Goal: Book appointment/travel/reservation

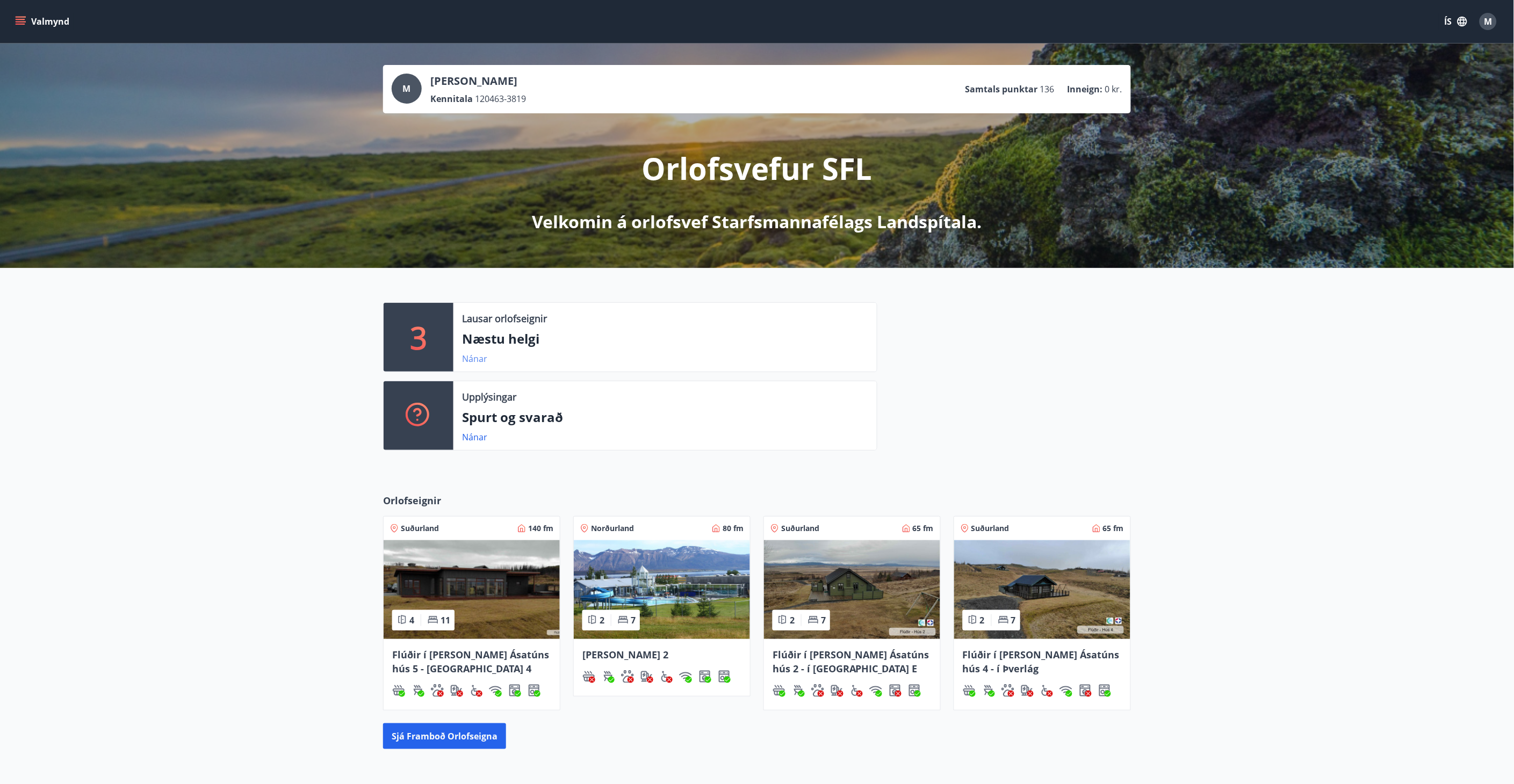
click at [470, 360] on link "Nánar" at bounding box center [475, 358] width 25 height 12
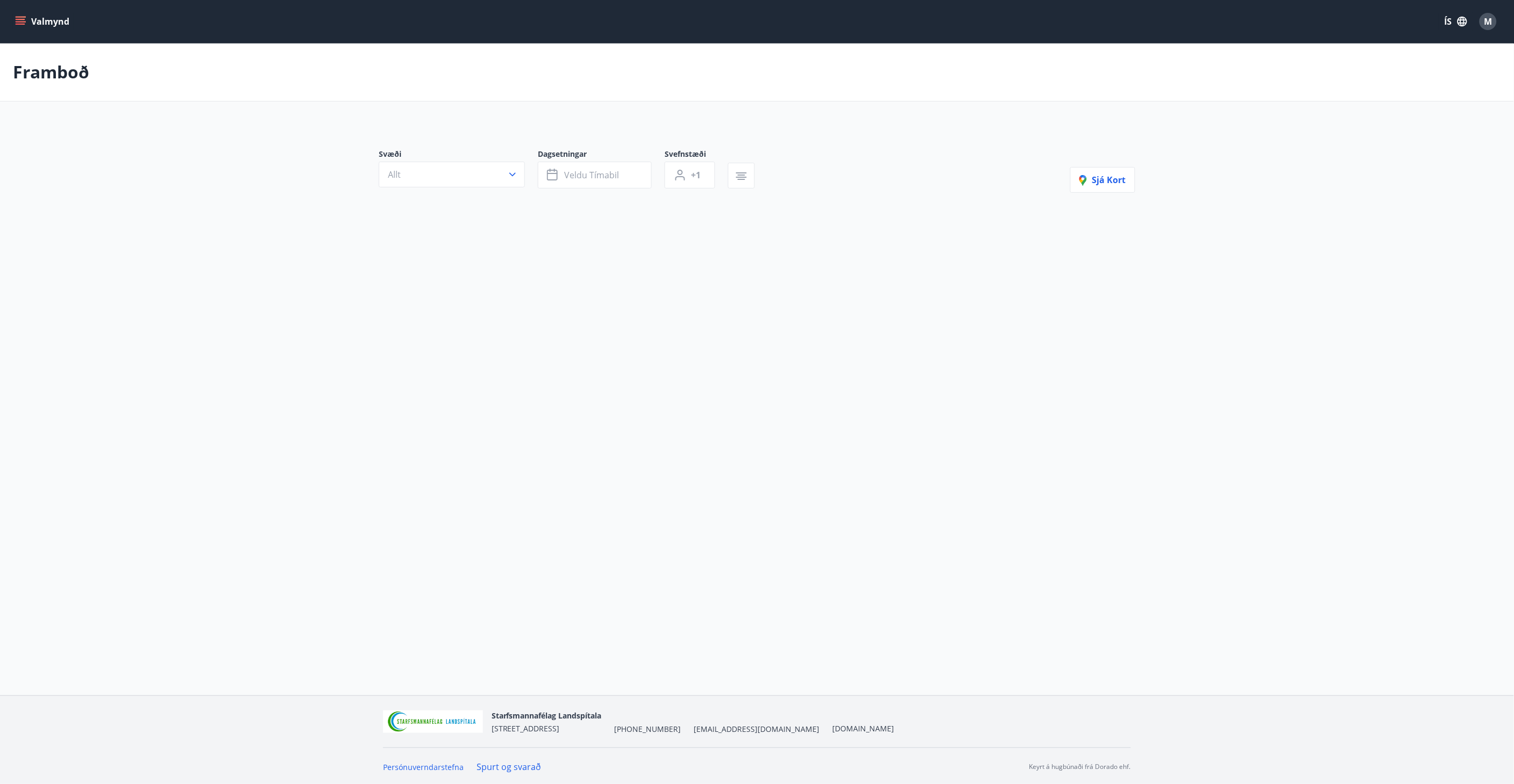
type input "*"
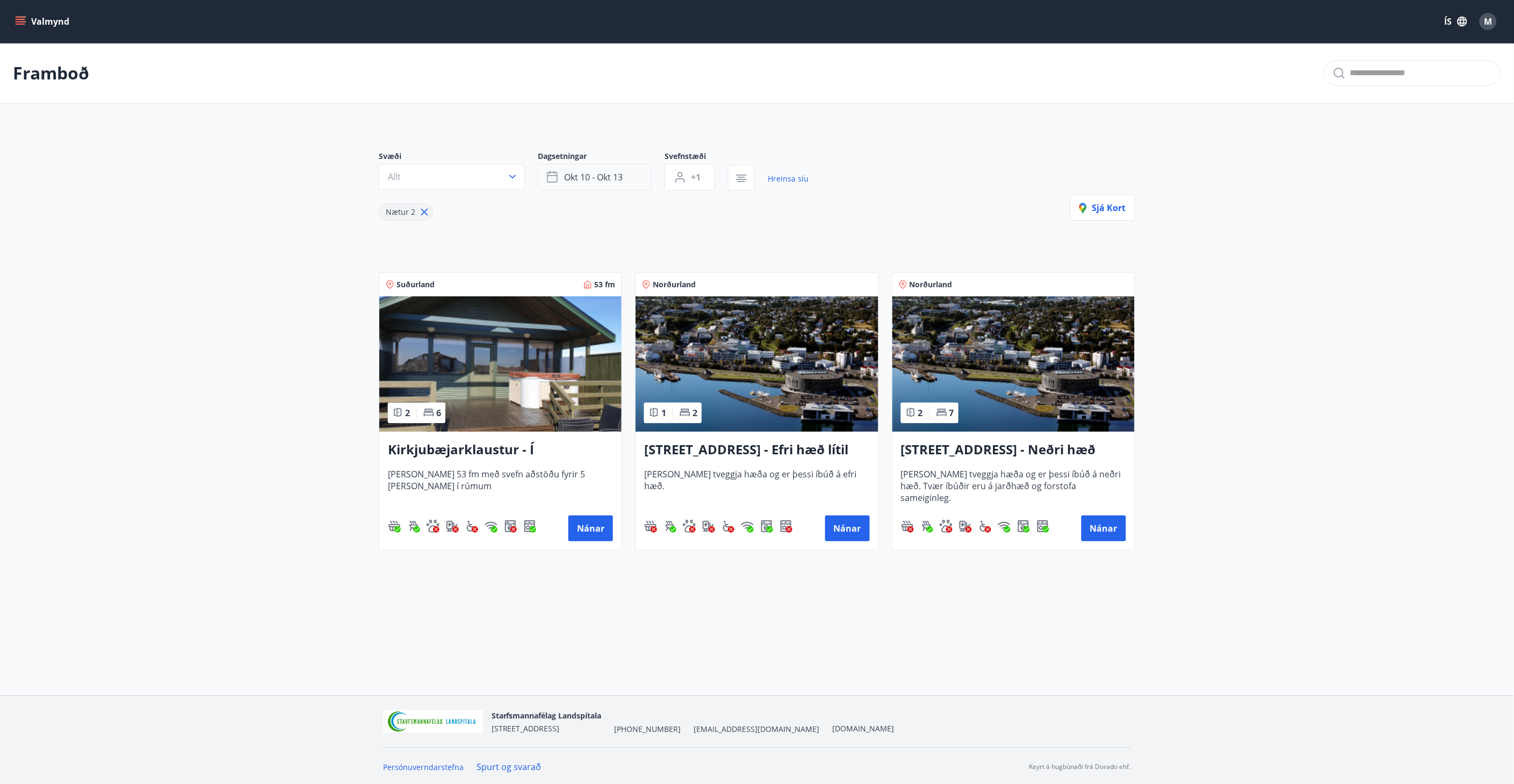
click at [635, 176] on button "okt 10 - okt 13" at bounding box center [595, 177] width 114 height 27
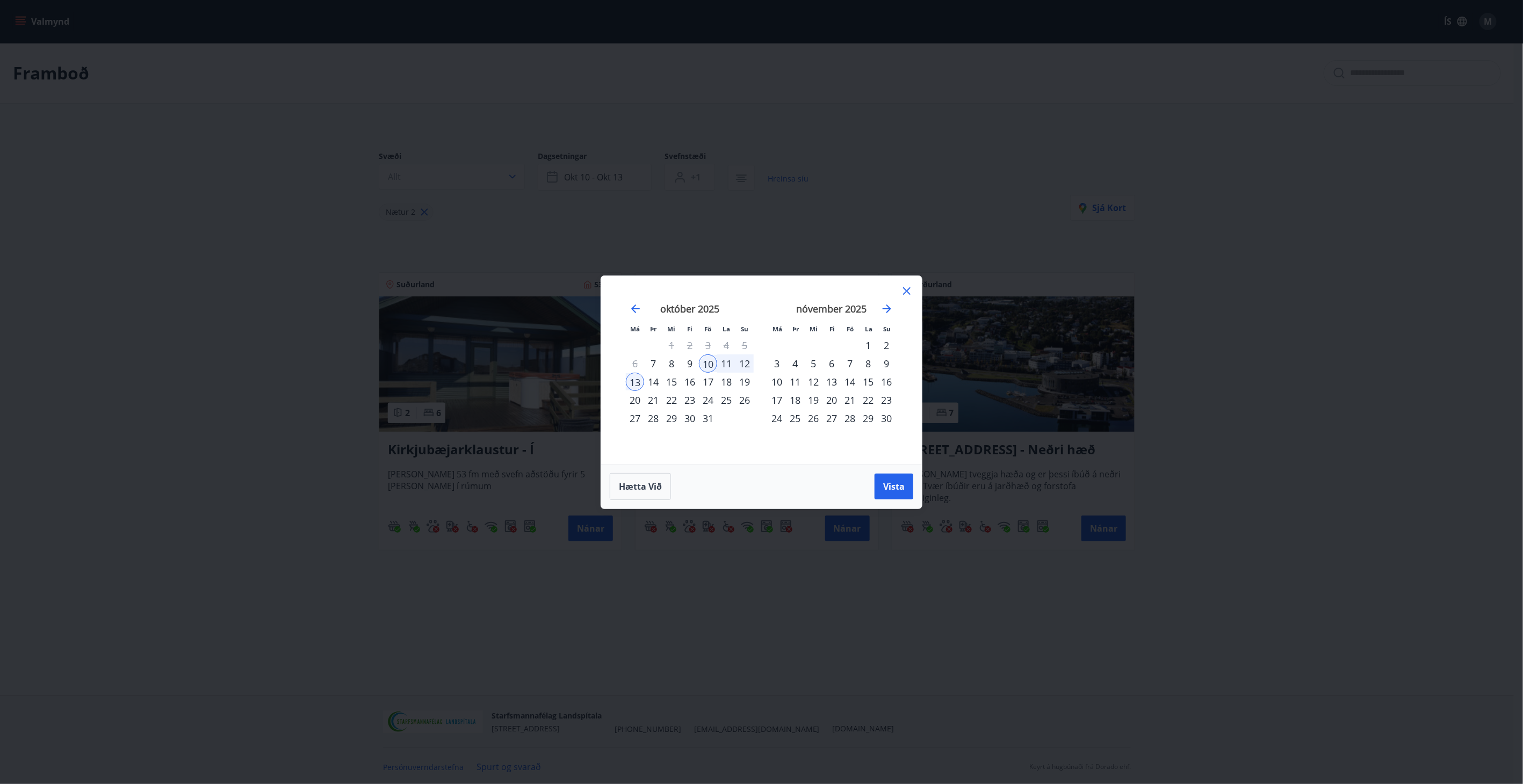
click at [705, 360] on div "10" at bounding box center [708, 364] width 18 height 18
click at [745, 361] on div "12" at bounding box center [744, 364] width 18 height 18
click at [893, 490] on span "Vista" at bounding box center [893, 486] width 21 height 12
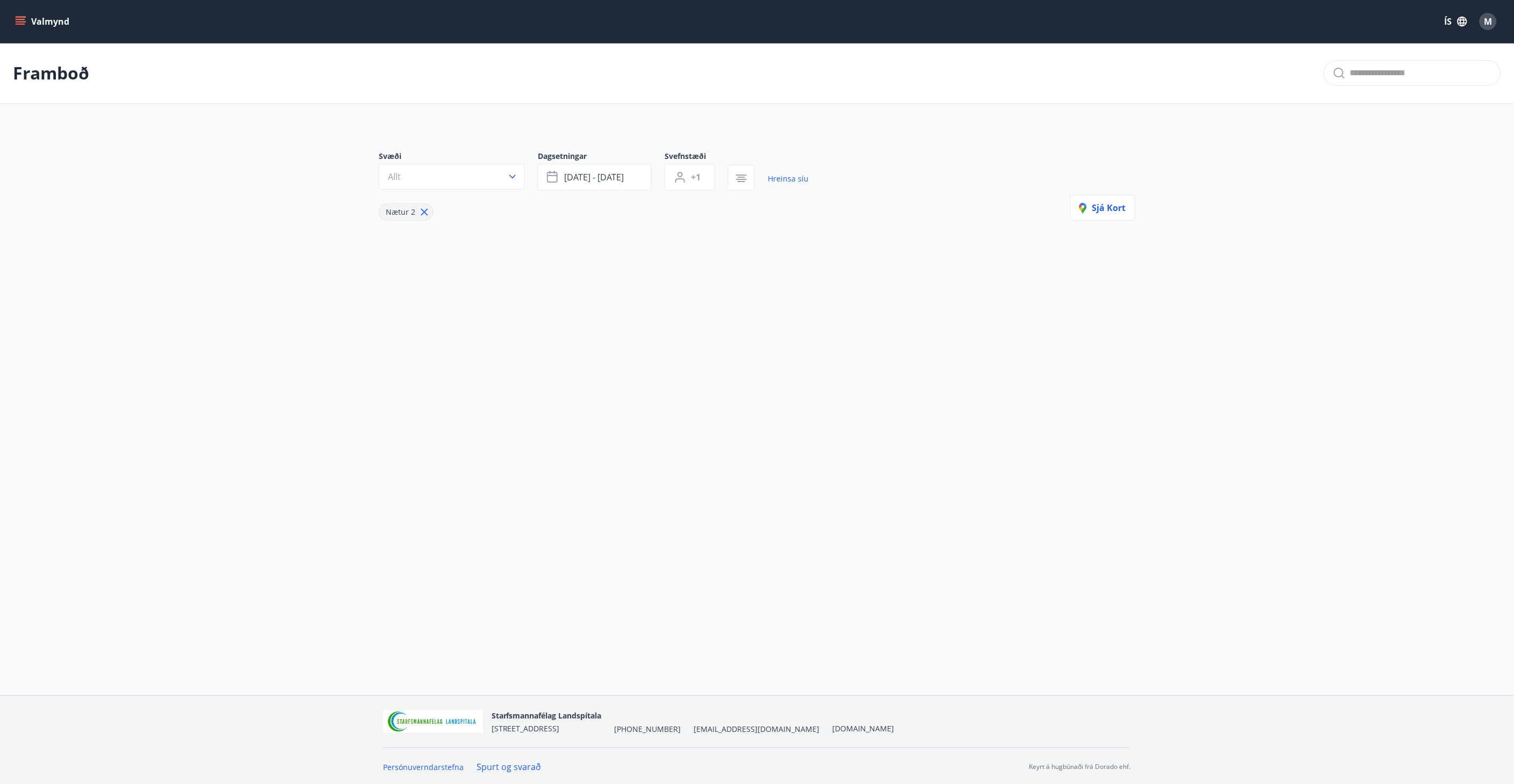
click at [892, 370] on div "Valmynd ÍS M Framboð Svæði Allt Dagsetningar okt 10 - okt 12 Svefnstæði +1 Hrei…" at bounding box center [757, 348] width 1514 height 696
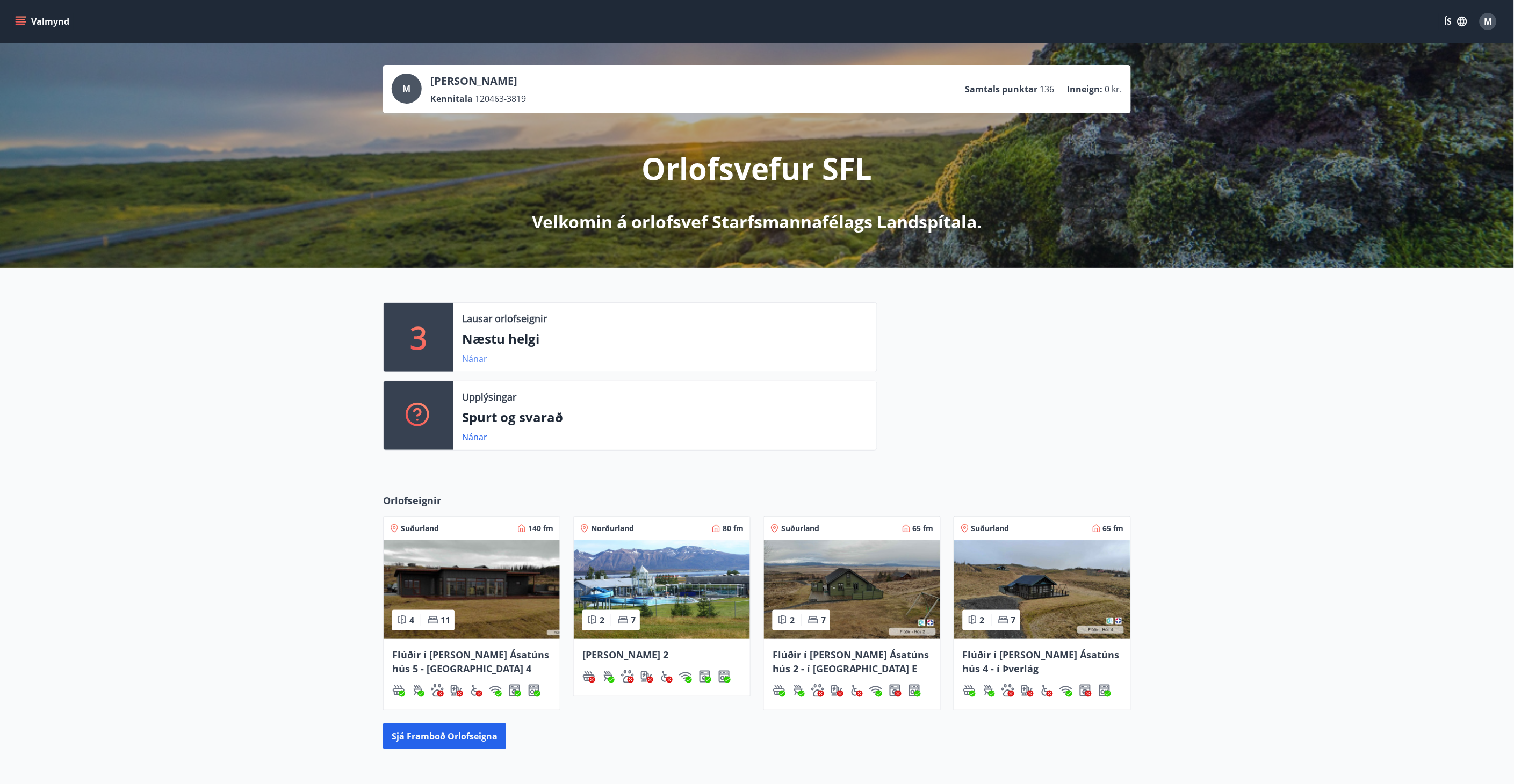
click at [475, 354] on link "Nánar" at bounding box center [475, 358] width 25 height 12
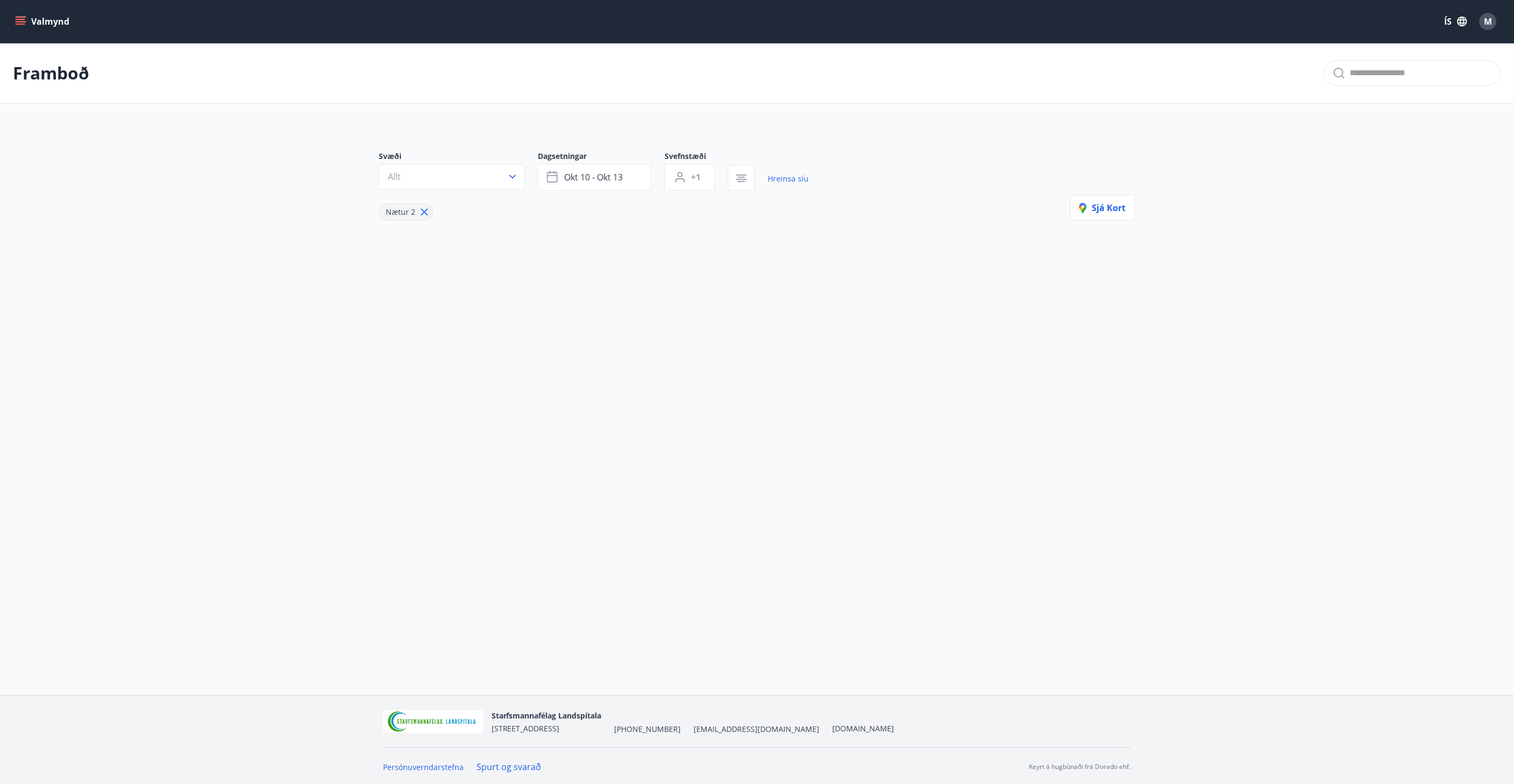
type input "*"
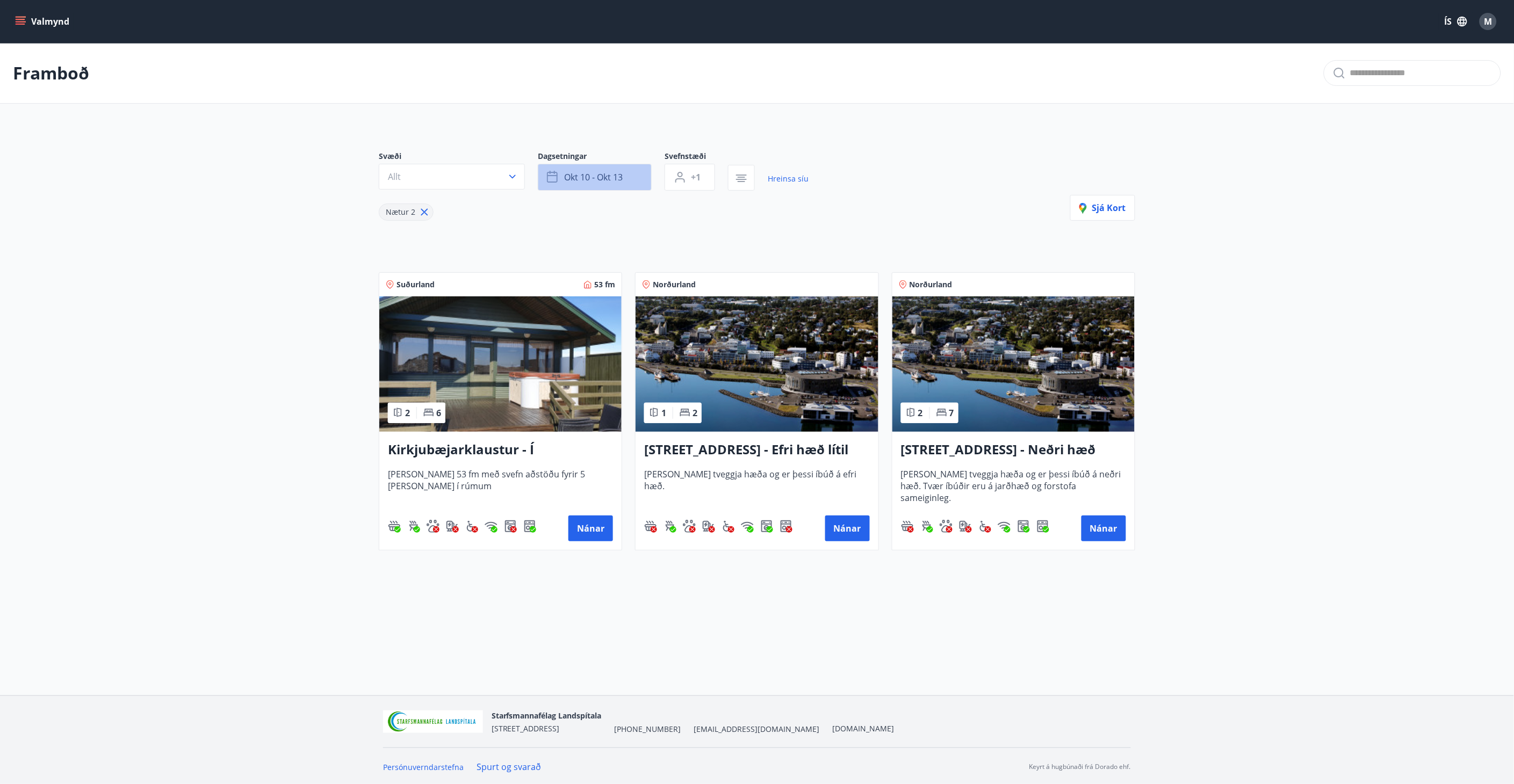
click at [626, 178] on button "okt 10 - okt 13" at bounding box center [595, 177] width 114 height 27
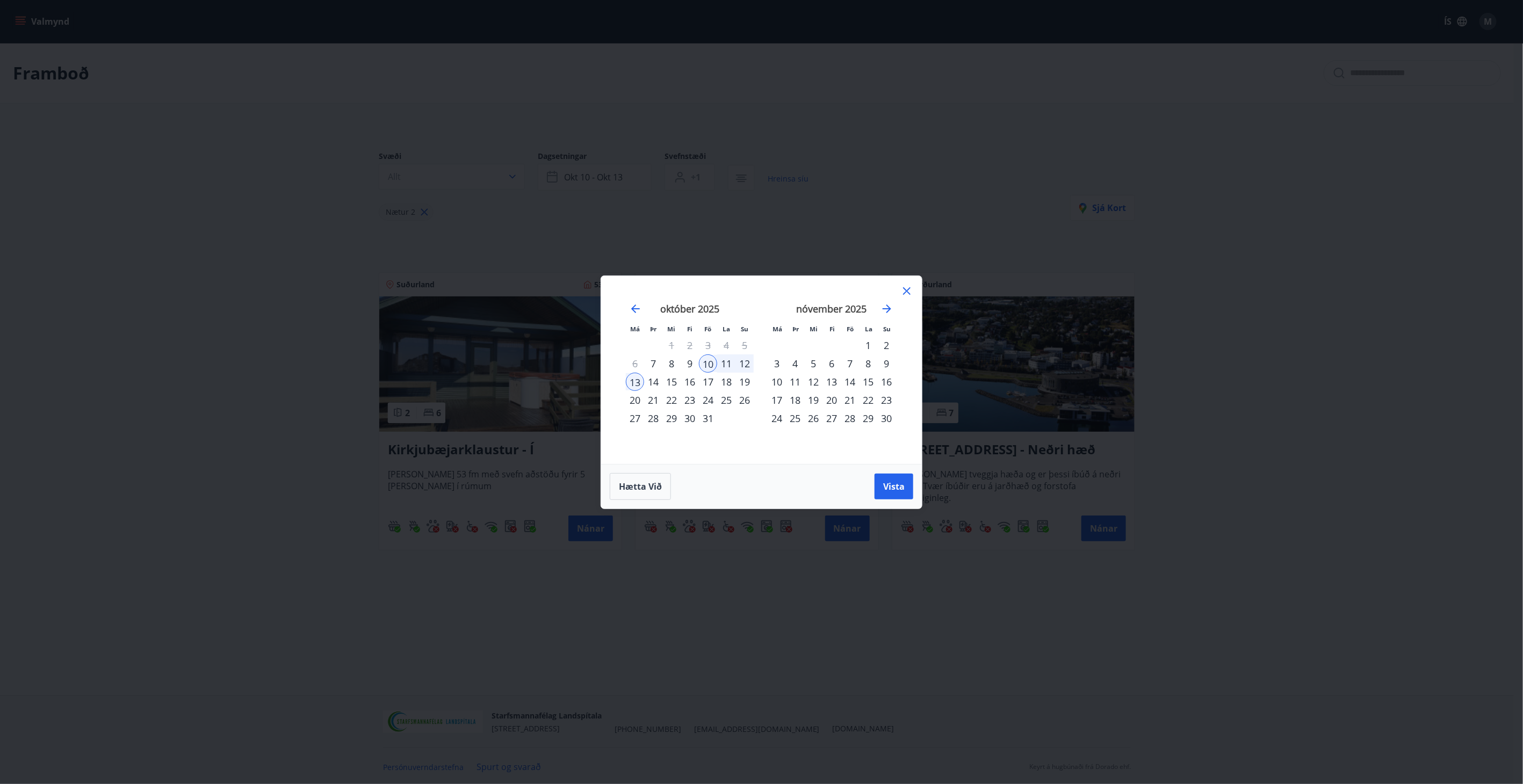
click at [712, 367] on div "10" at bounding box center [708, 364] width 18 height 18
click at [744, 365] on div "12" at bounding box center [744, 364] width 18 height 18
click at [894, 487] on span "Vista" at bounding box center [893, 486] width 21 height 12
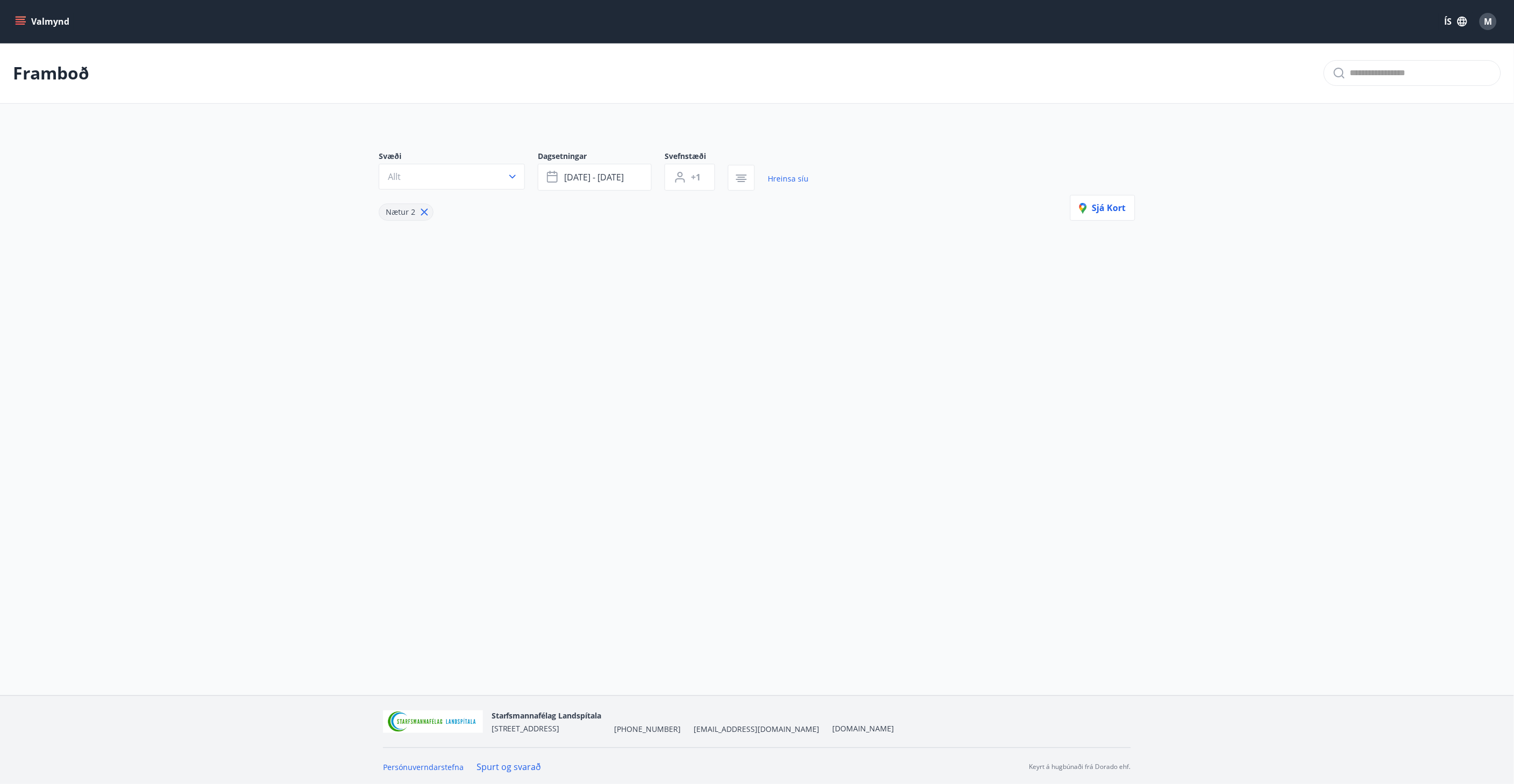
scroll to position [2, 0]
type input "*"
click at [504, 173] on button "Allt" at bounding box center [452, 176] width 146 height 26
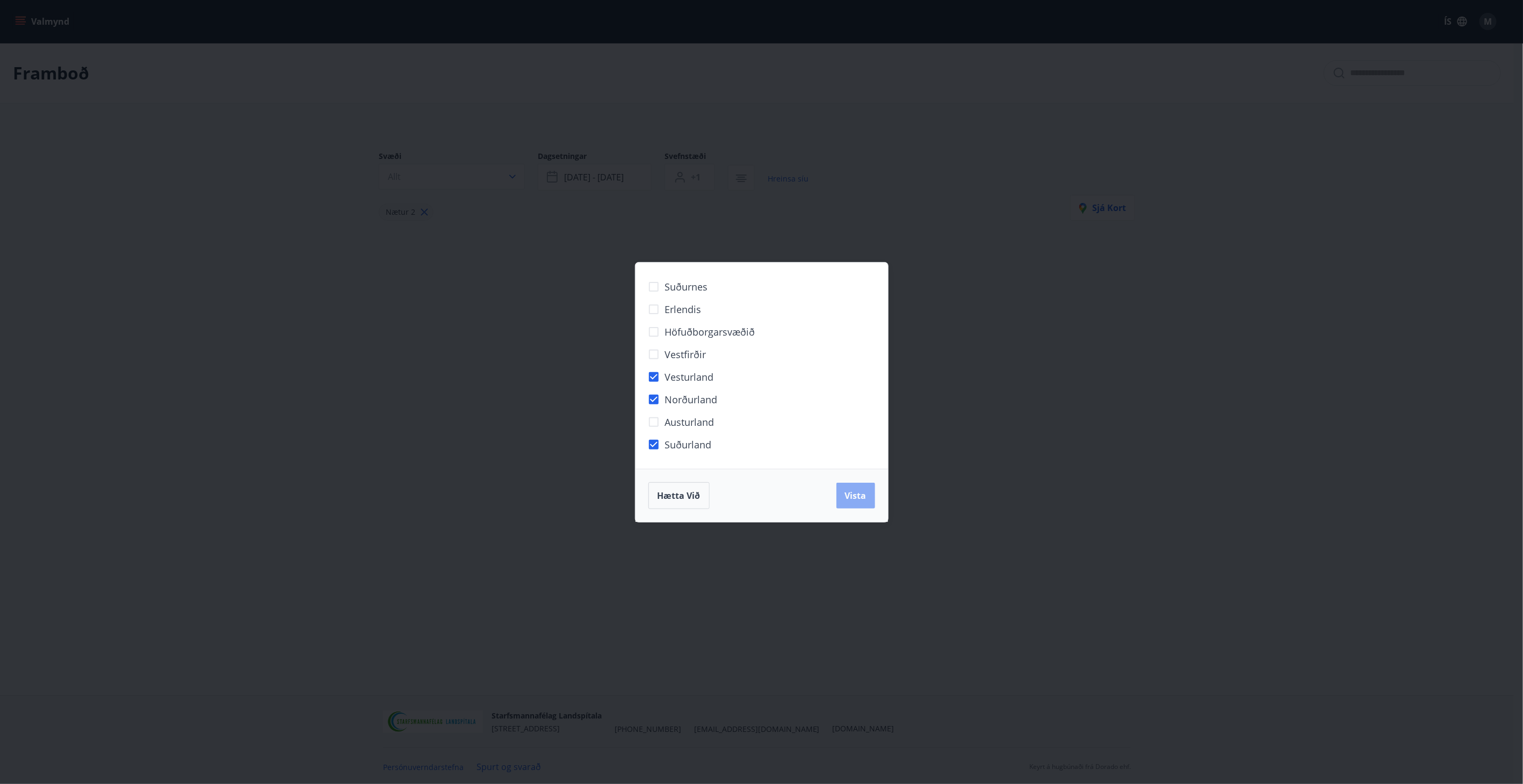
drag, startPoint x: 858, startPoint y: 499, endPoint x: 867, endPoint y: 496, distance: 9.5
click at [860, 499] on span "Vista" at bounding box center [855, 495] width 21 height 12
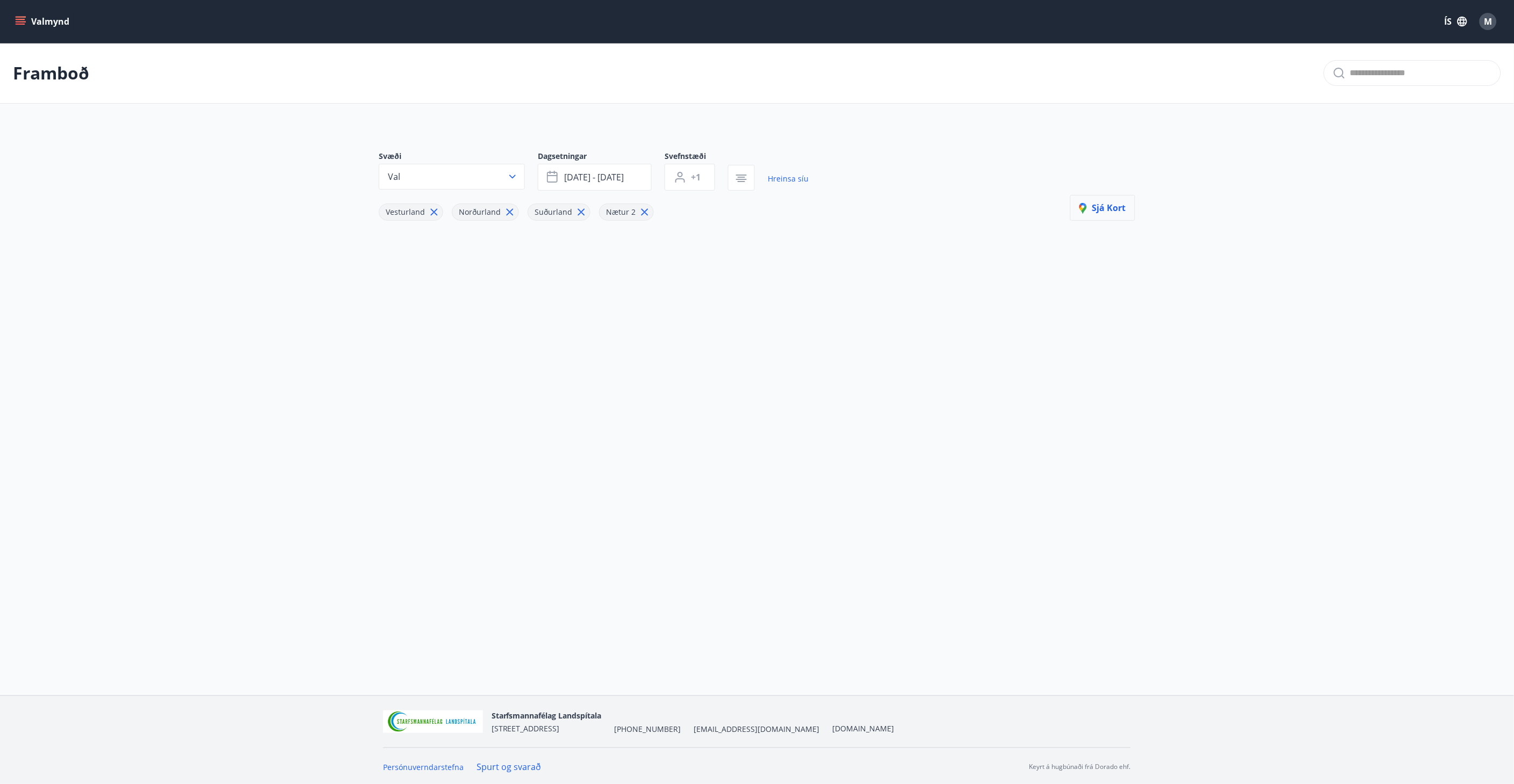
click at [1092, 213] on icon "button" at bounding box center [1085, 209] width 13 height 13
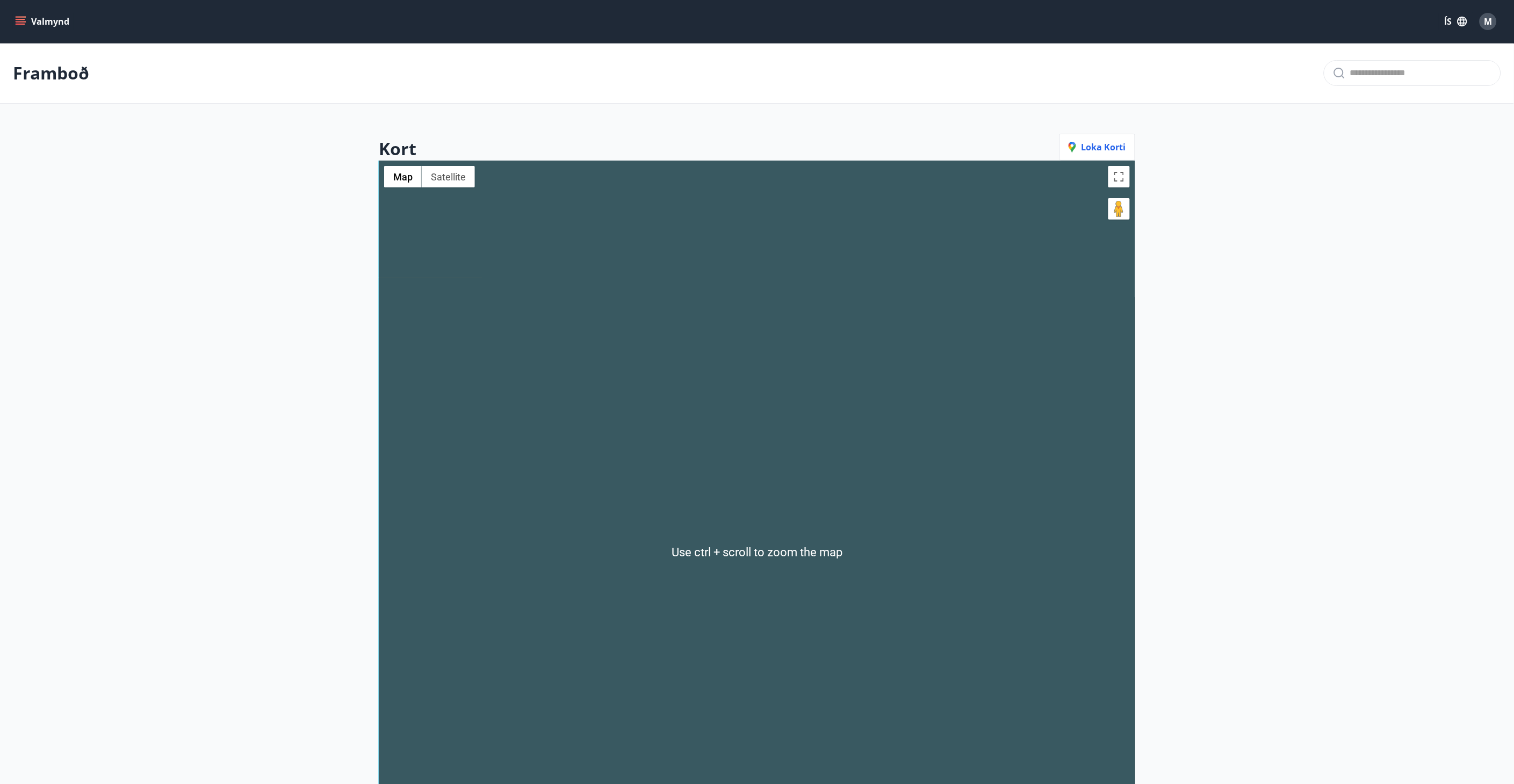
scroll to position [2, 0]
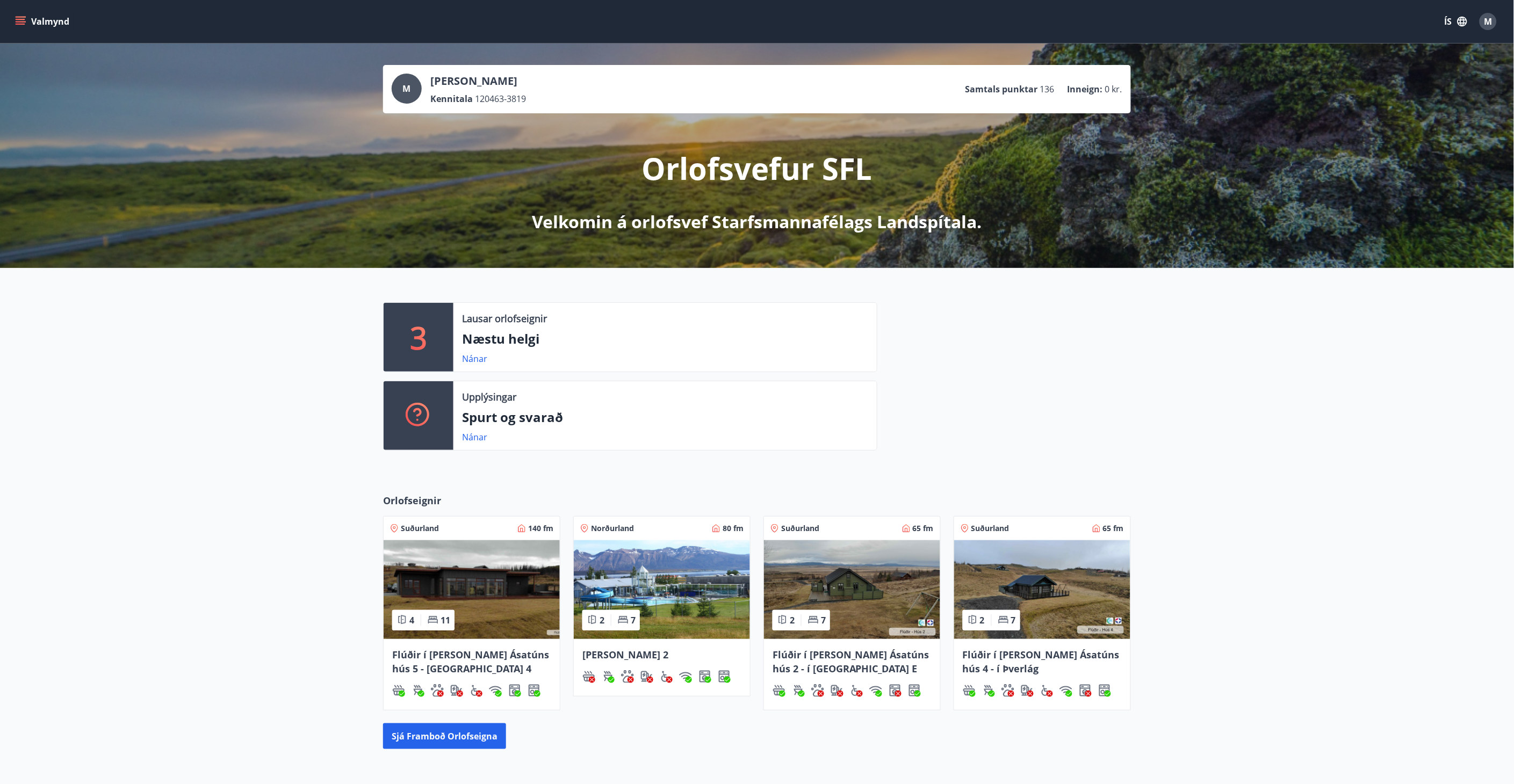
click at [27, 16] on button "Valmynd" at bounding box center [43, 21] width 61 height 19
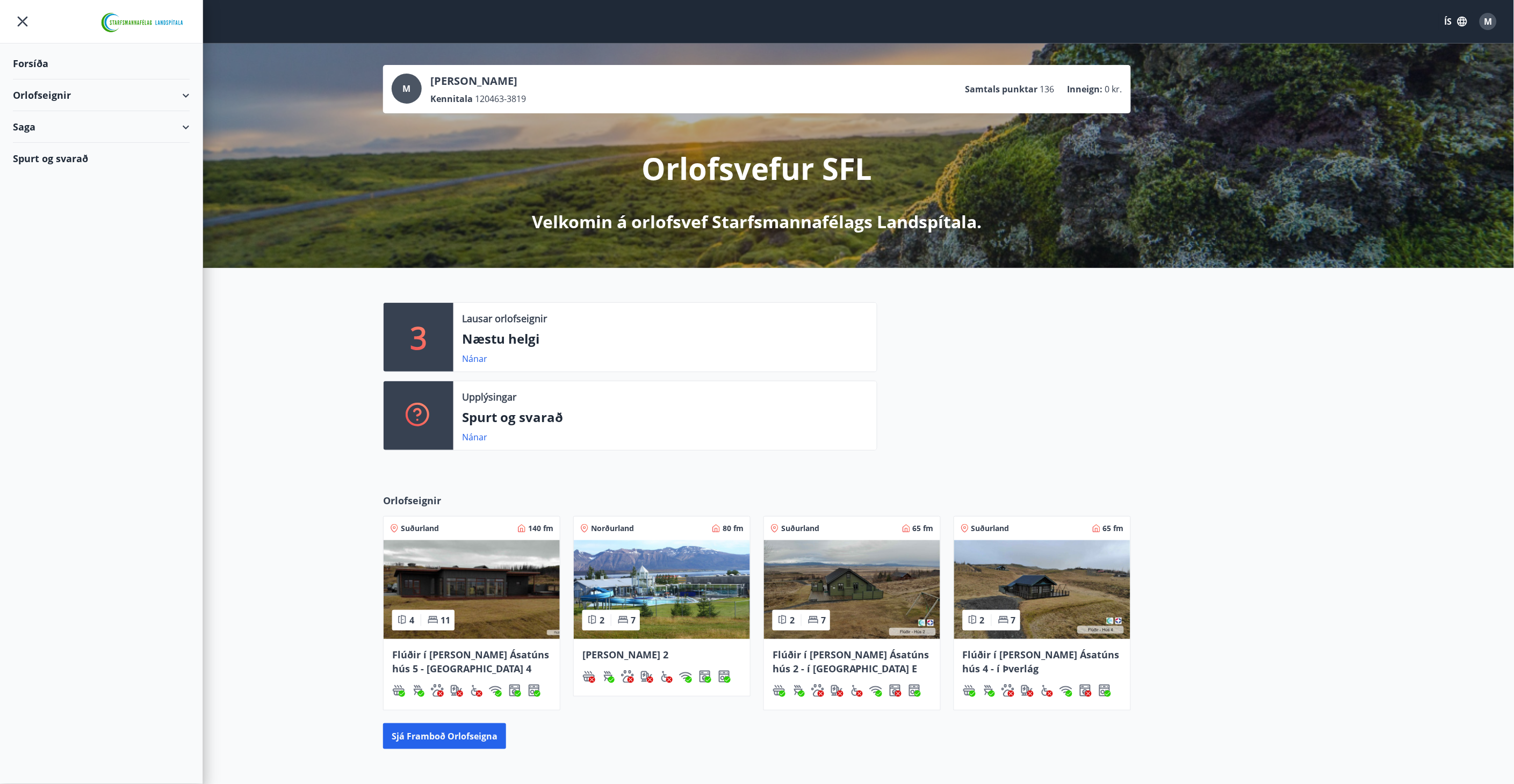
click at [35, 90] on div "Orlofseignir" at bounding box center [101, 95] width 177 height 32
click at [54, 120] on div "Framboð" at bounding box center [101, 122] width 159 height 22
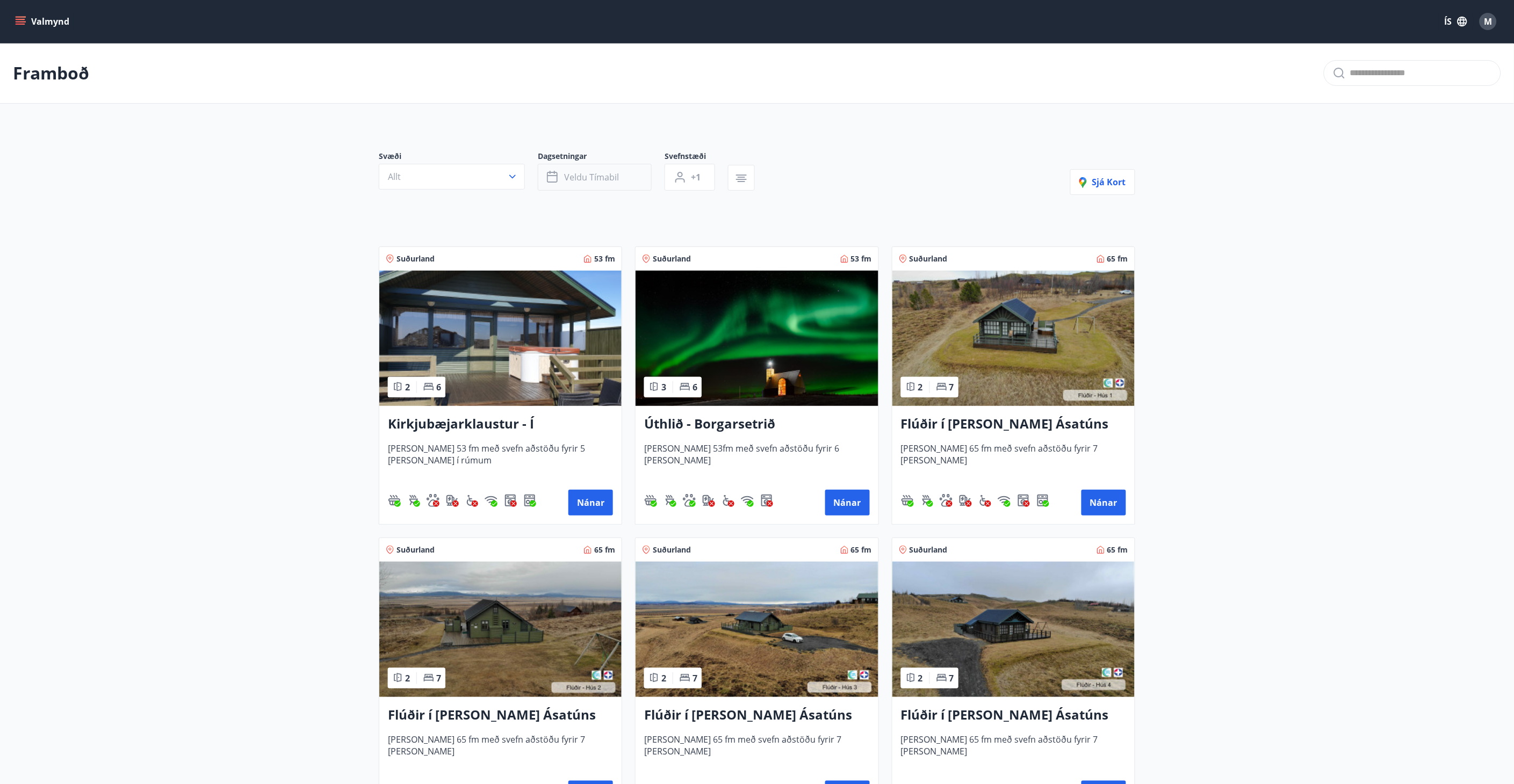
click at [629, 176] on button "Veldu tímabil" at bounding box center [595, 177] width 114 height 27
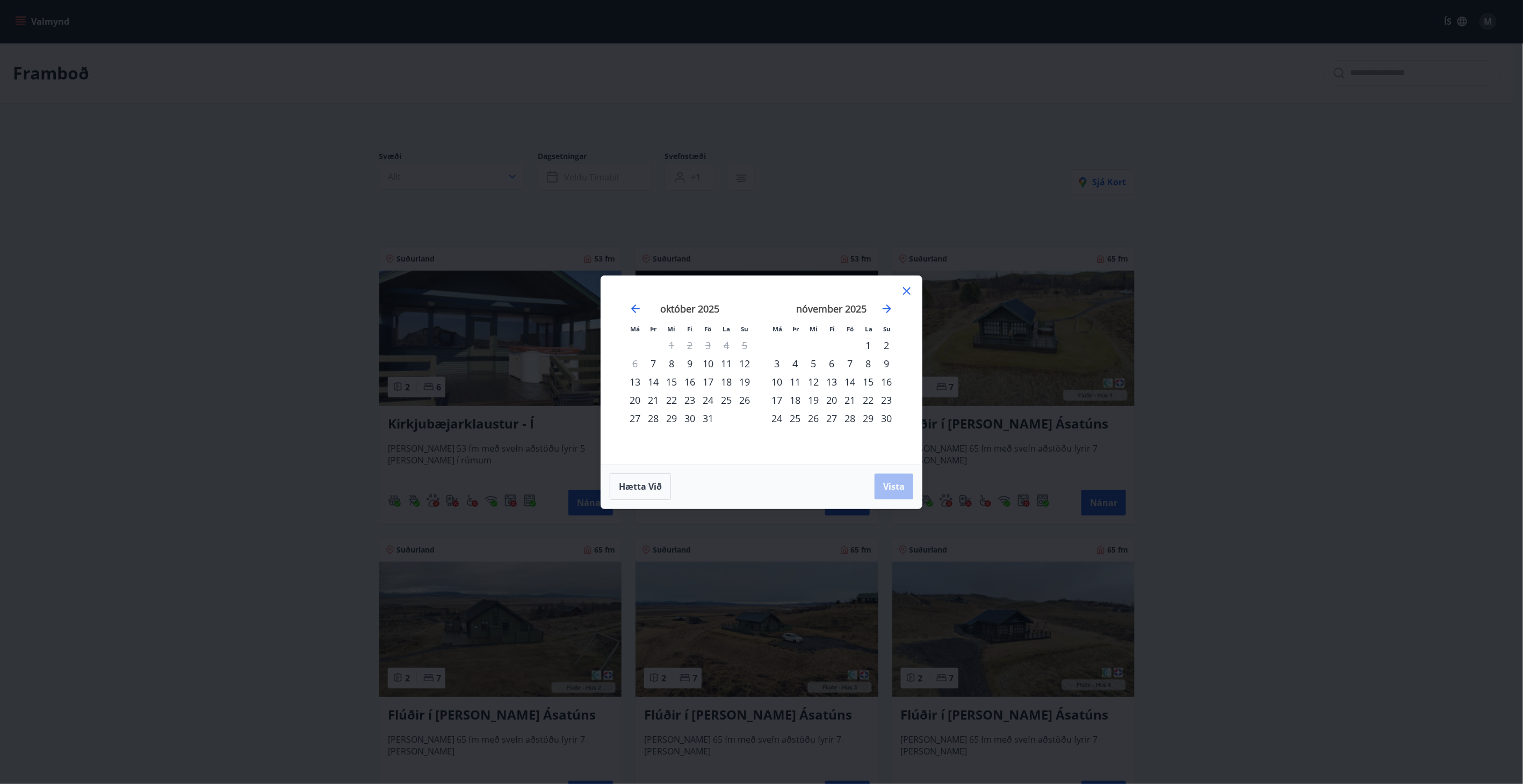
click at [710, 362] on div "10" at bounding box center [708, 364] width 18 height 18
click at [744, 363] on div "12" at bounding box center [744, 364] width 18 height 18
drag, startPoint x: 907, startPoint y: 492, endPoint x: 904, endPoint y: 487, distance: 5.8
click at [907, 491] on button "Vista" at bounding box center [894, 487] width 39 height 26
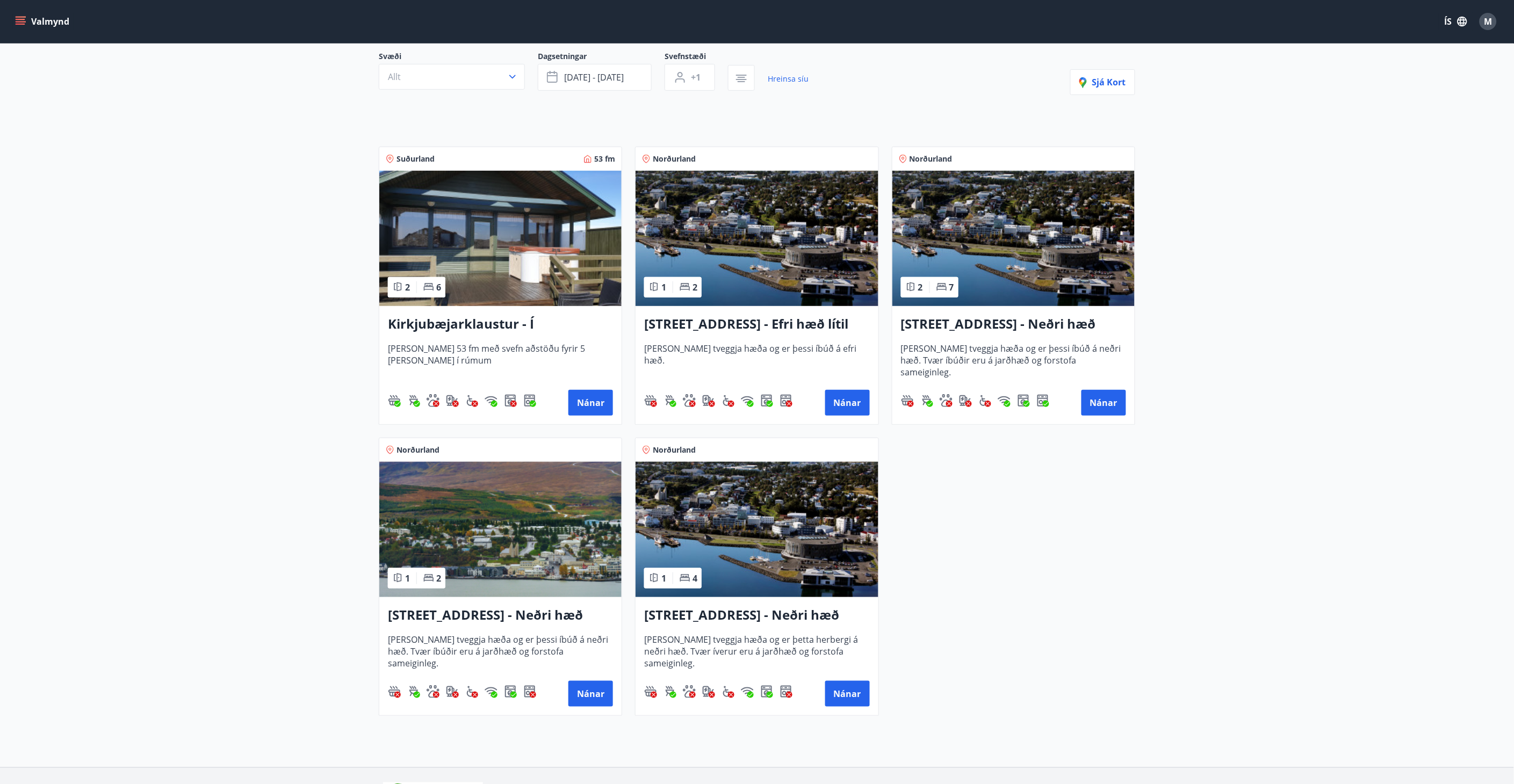
scroll to position [119, 0]
